Goal: Information Seeking & Learning: Understand process/instructions

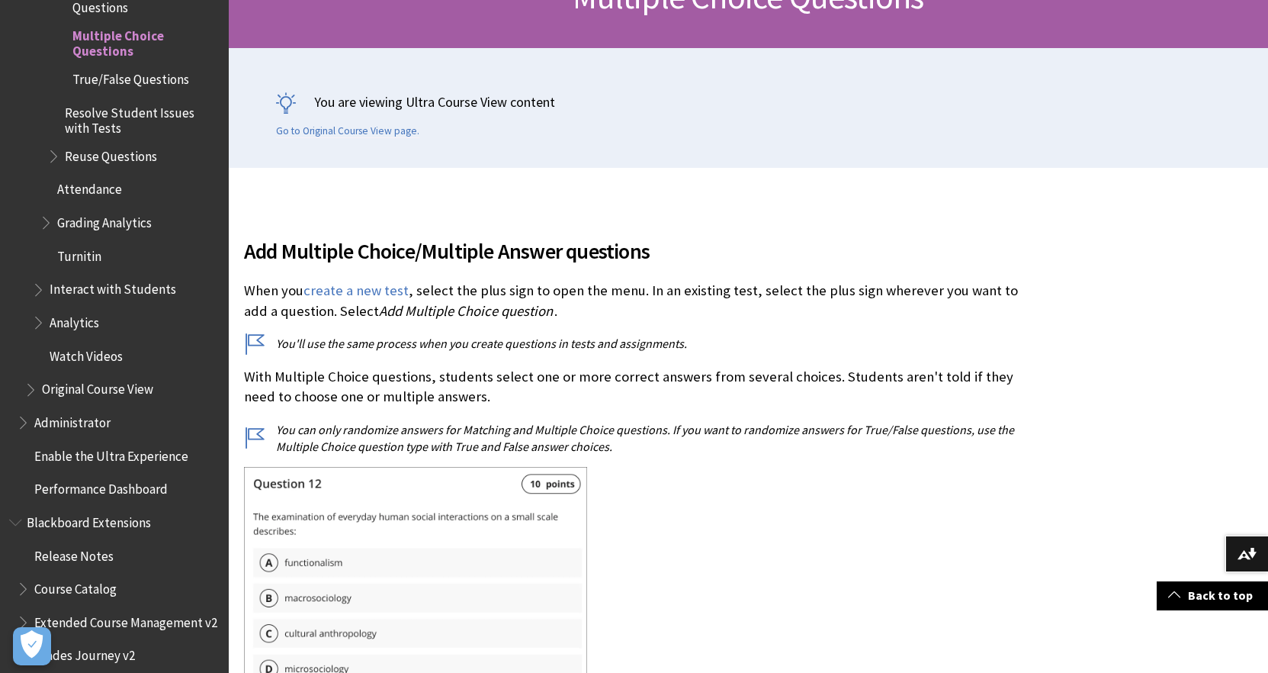
scroll to position [273, 0]
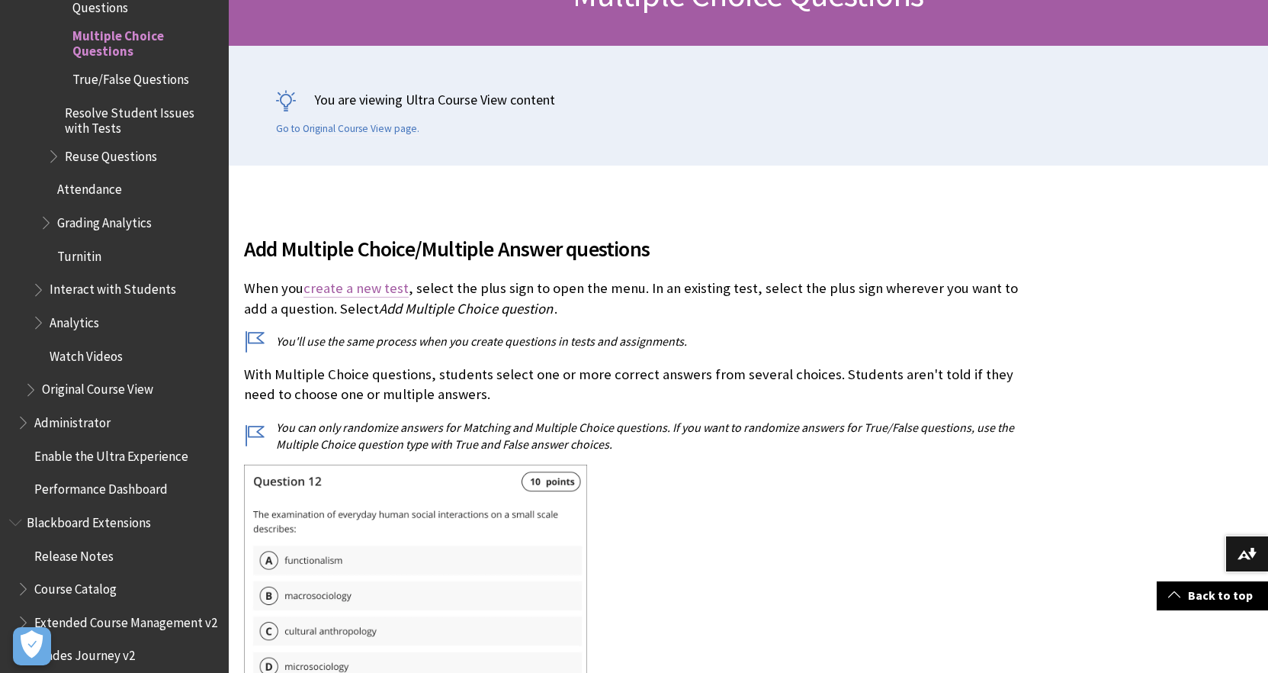
click at [375, 290] on link "create a new test" at bounding box center [355, 288] width 105 height 18
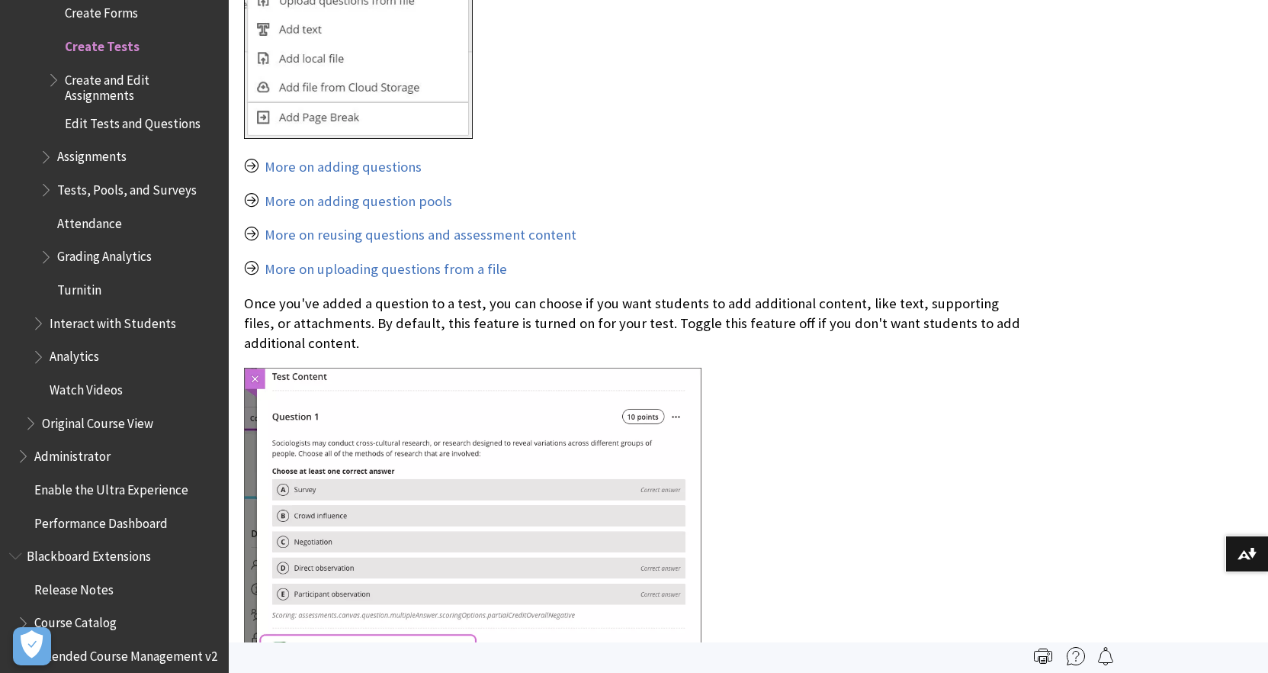
scroll to position [3380, 0]
click at [425, 259] on link "More on uploading questions from a file" at bounding box center [386, 268] width 242 height 18
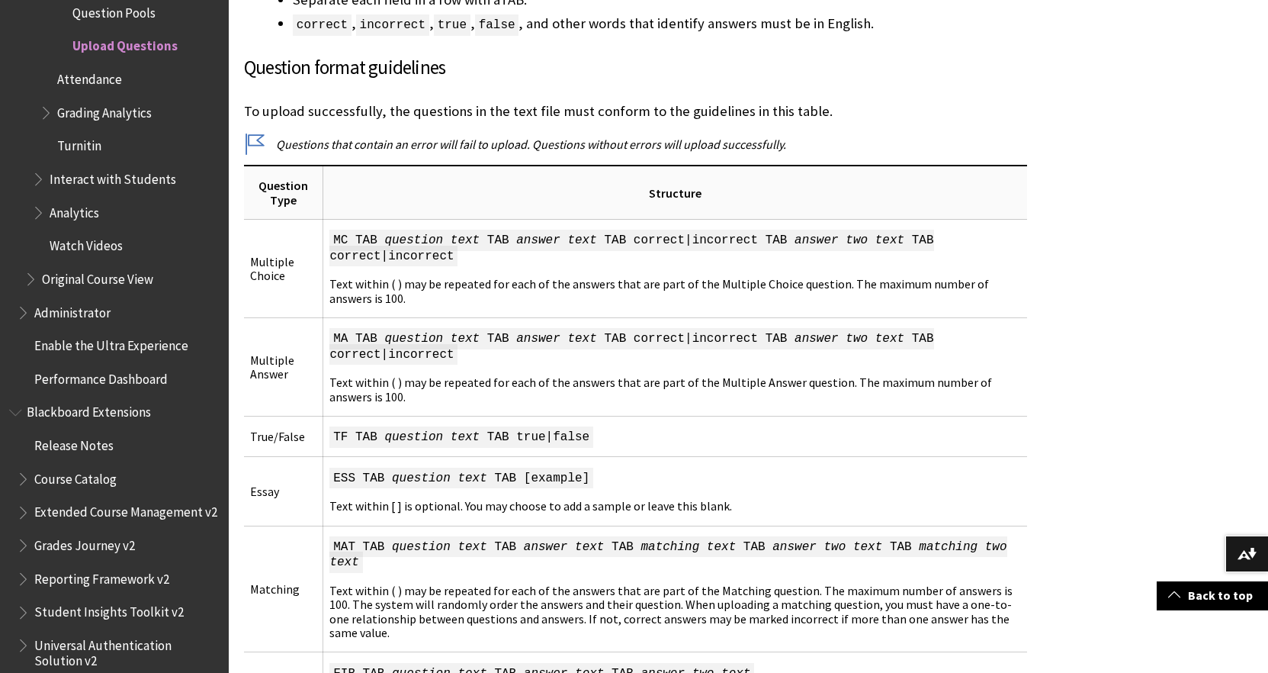
scroll to position [986, 0]
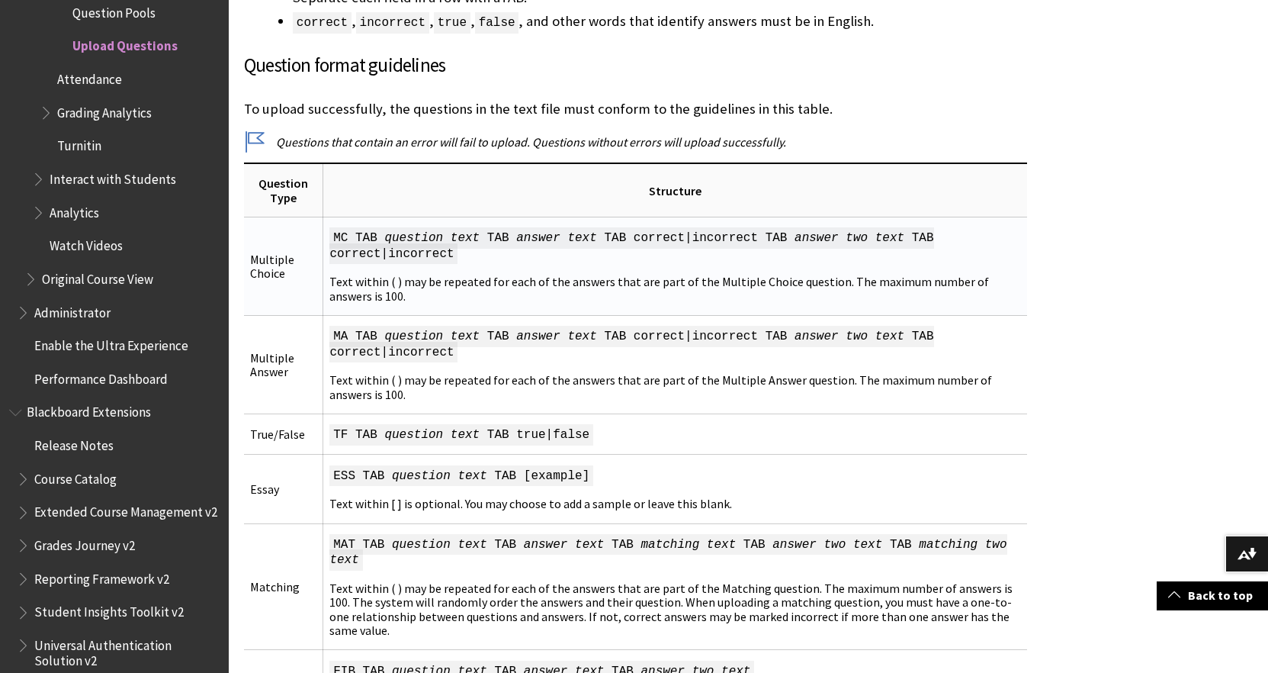
drag, startPoint x: 454, startPoint y: 252, endPoint x: 329, endPoint y: 236, distance: 126.1
click at [329, 236] on td "MC TAB question text TAB answer text TAB correct|incorrect TAB answer two text …" at bounding box center [675, 266] width 704 height 98
copy td "MC TAB question text TAB answer text TAB correct|incorrect TAB answer two text …"
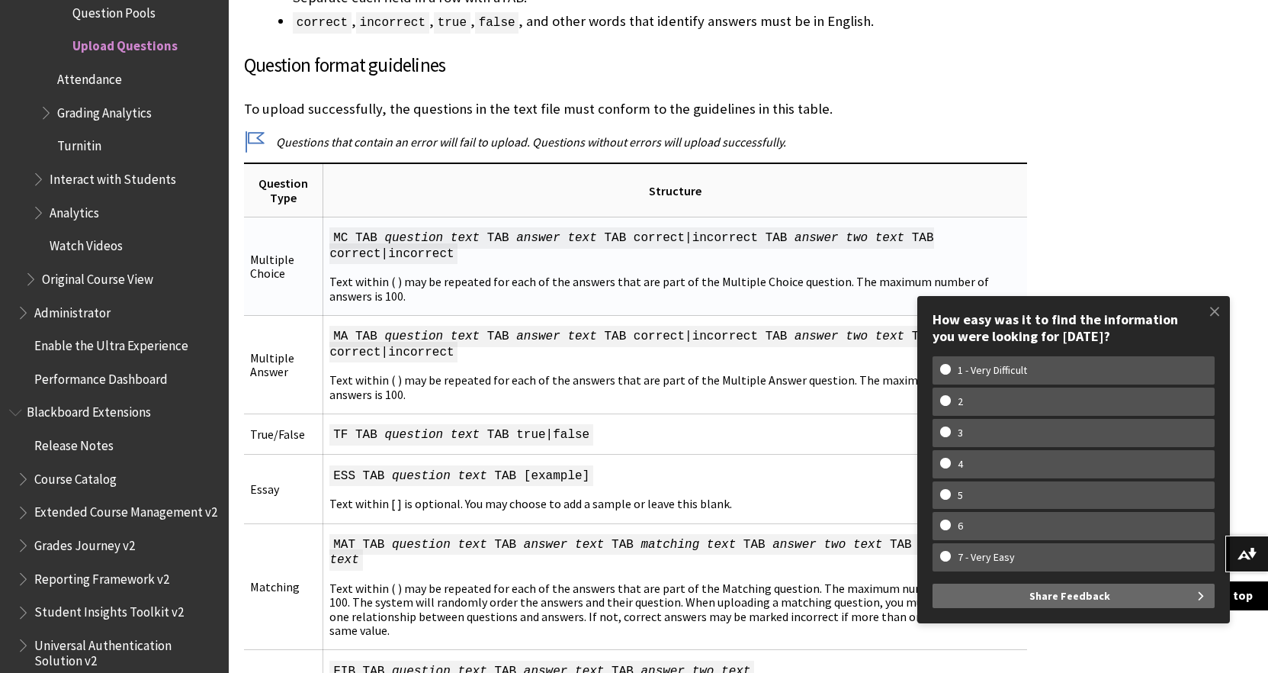
click at [614, 277] on td "MC TAB question text TAB answer text TAB correct|incorrect TAB answer two text …" at bounding box center [675, 266] width 704 height 98
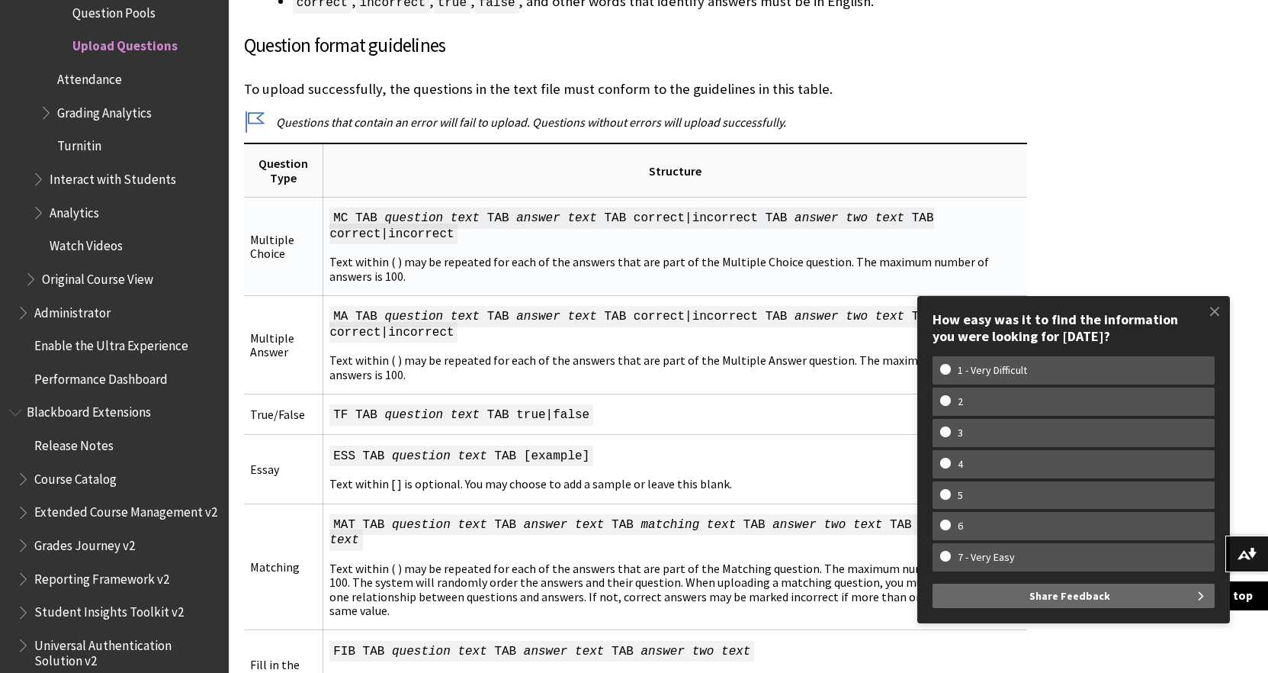
scroll to position [1007, 0]
click at [1214, 307] on span at bounding box center [1215, 311] width 32 height 32
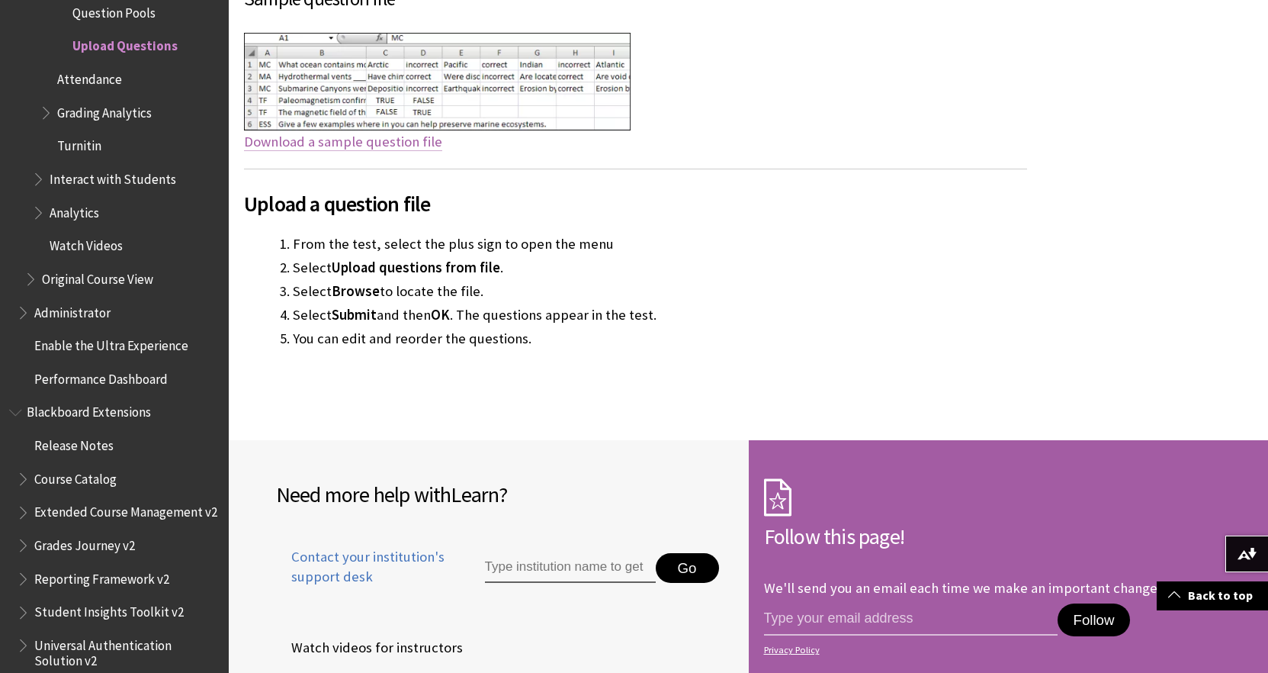
scroll to position [1950, 0]
